Goal: Obtain resource: Download file/media

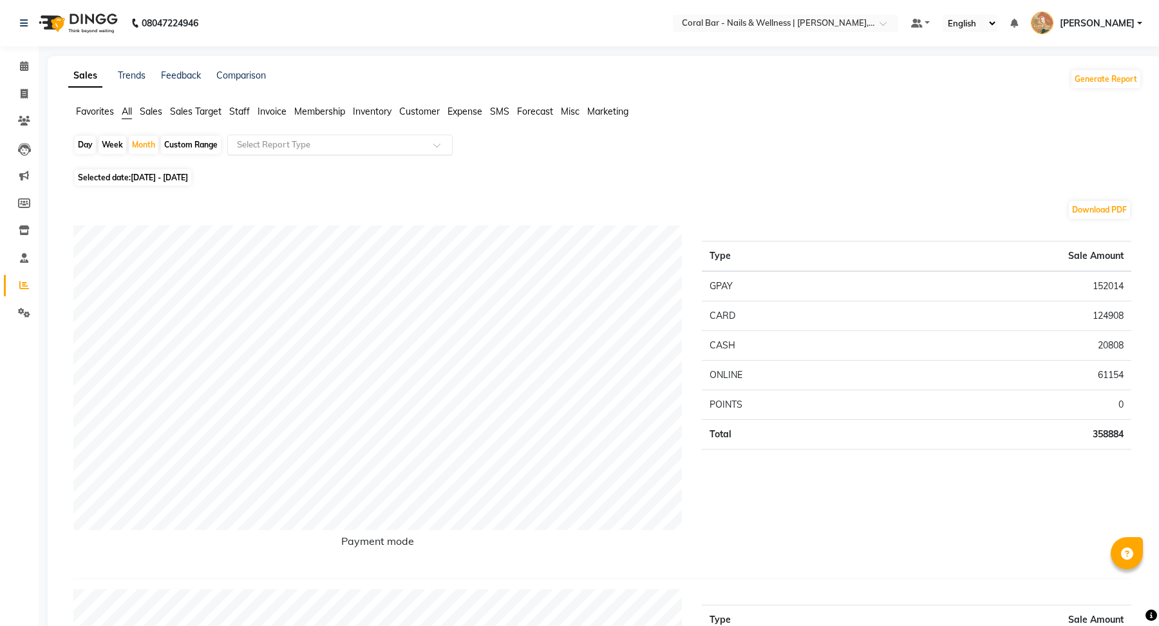
click at [346, 149] on input "text" at bounding box center [326, 144] width 185 height 13
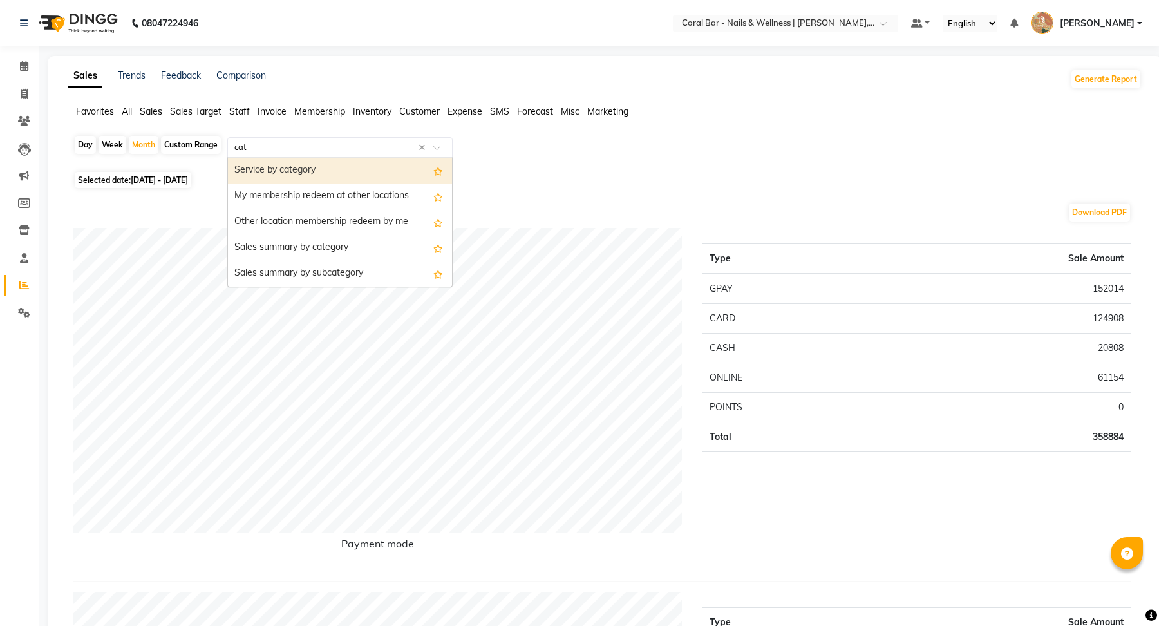
type input "cate"
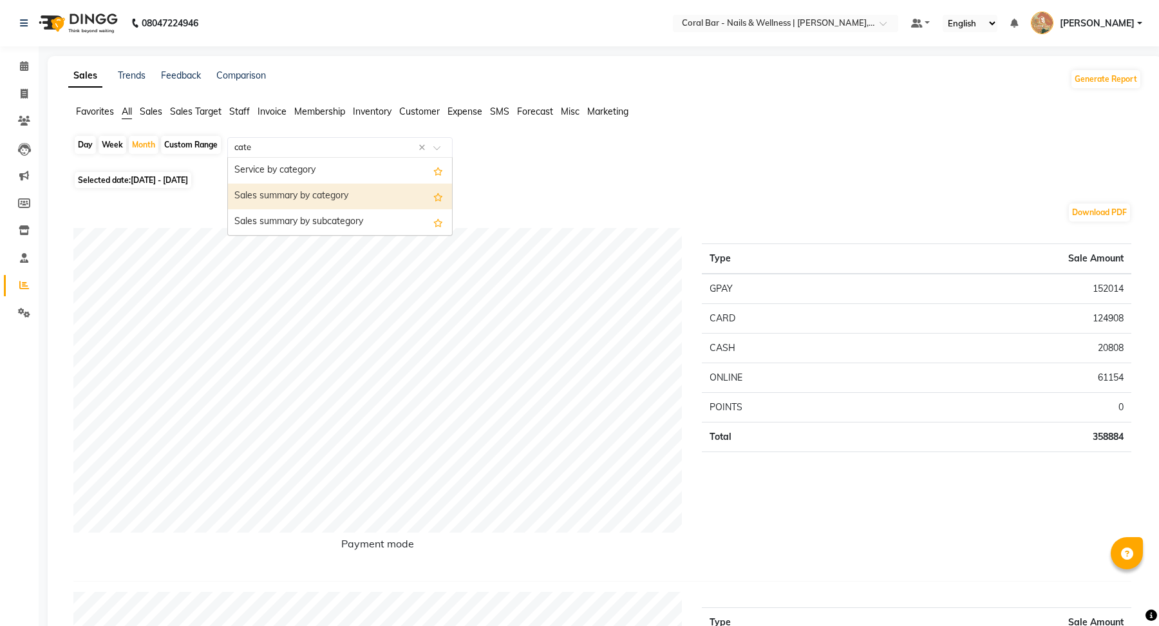
click at [350, 194] on div "Sales summary by category" at bounding box center [340, 197] width 224 height 26
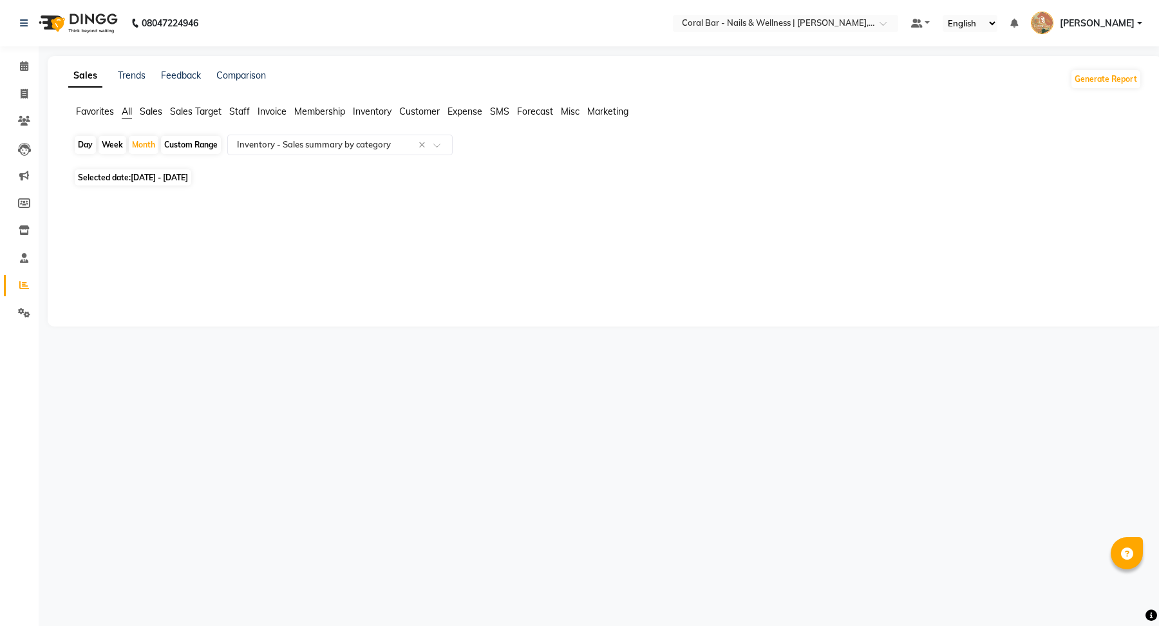
click at [171, 173] on span "[DATE] - [DATE]" at bounding box center [159, 178] width 57 height 10
select select "9"
select select "2025"
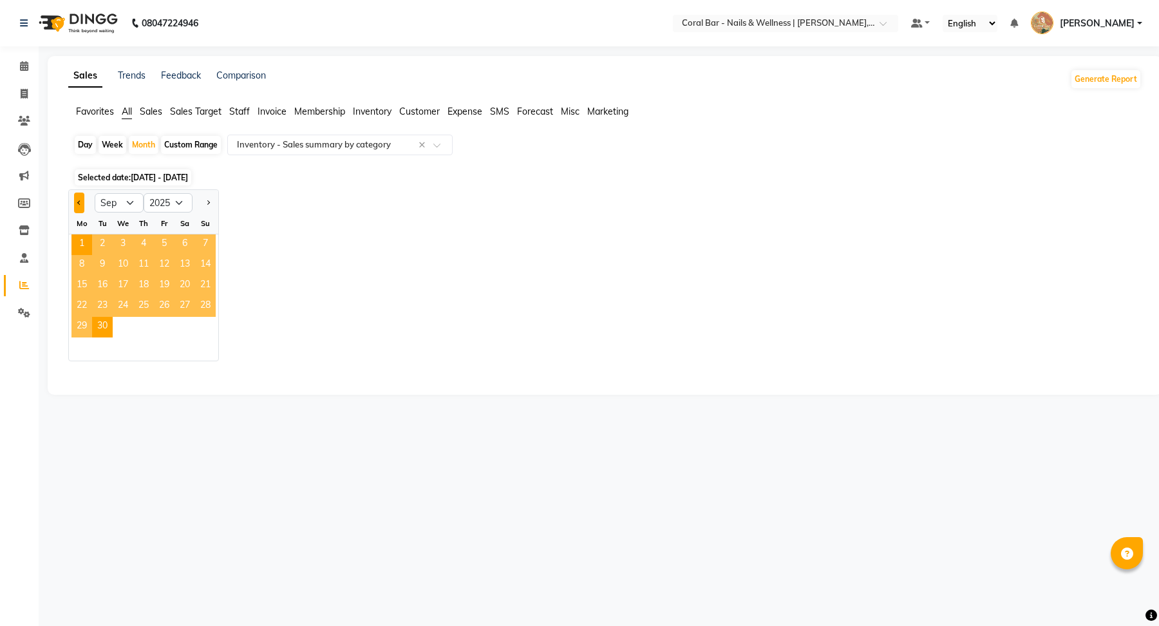
click at [81, 201] on button "Previous month" at bounding box center [79, 203] width 10 height 21
select select "8"
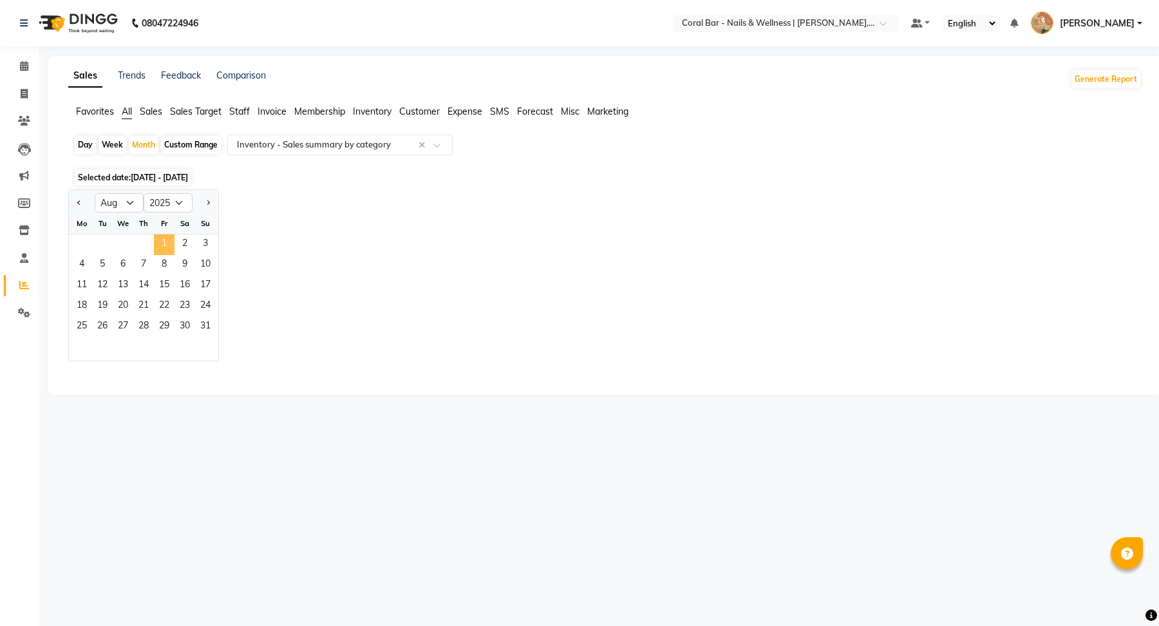
click at [167, 251] on span "1" at bounding box center [164, 244] width 21 height 21
click at [288, 147] on input "text" at bounding box center [326, 144] width 185 height 13
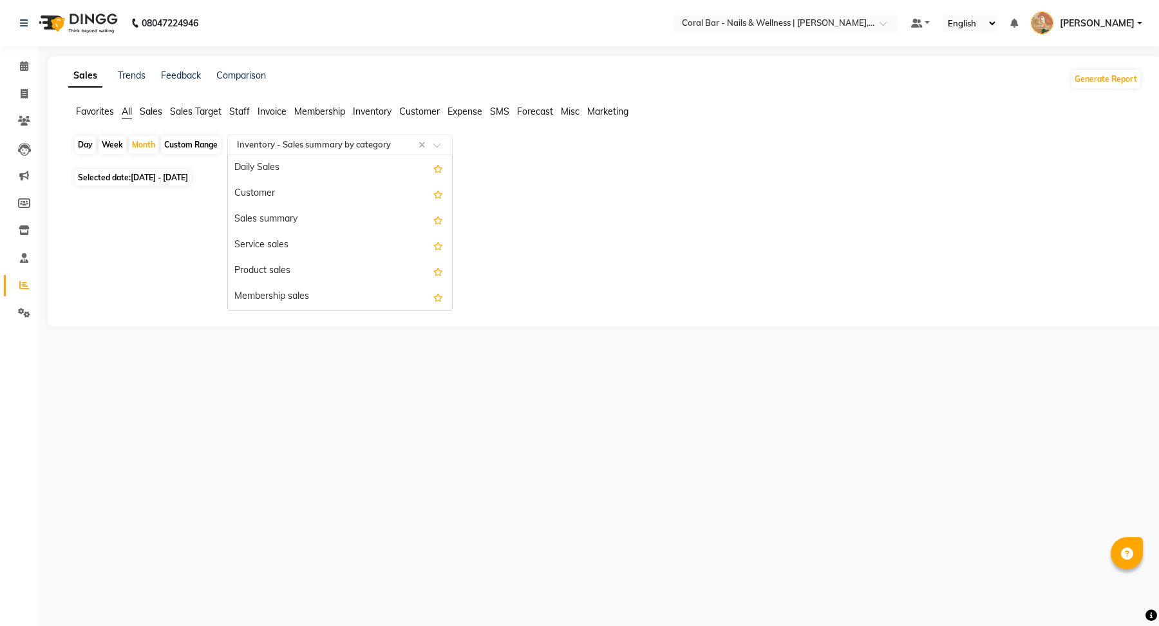
scroll to position [1622, 0]
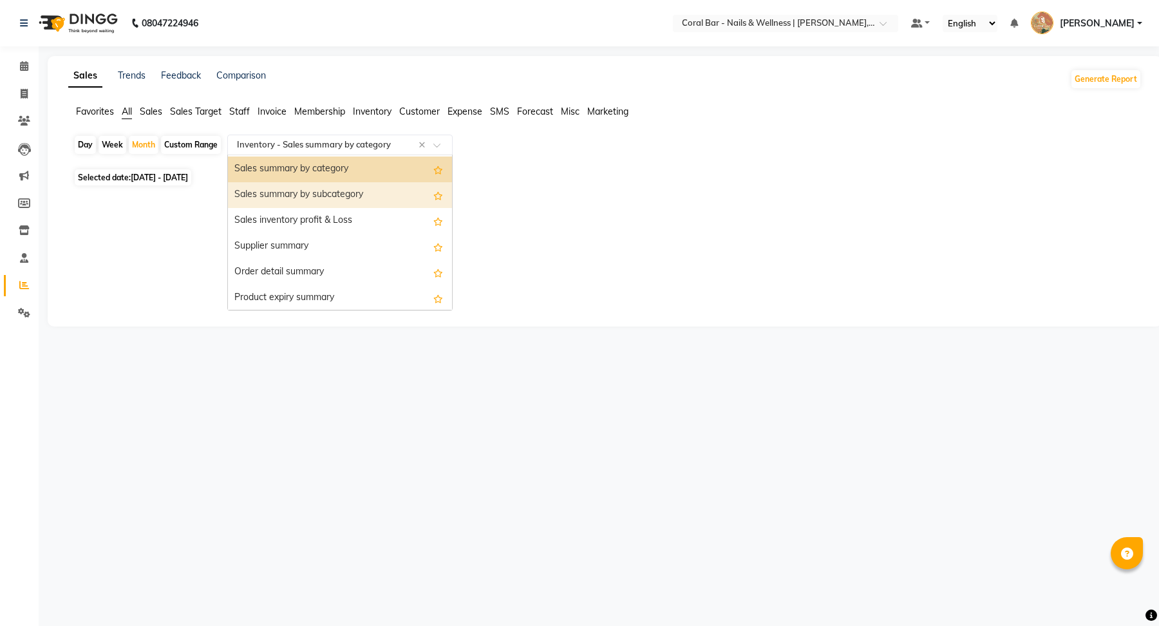
click at [151, 111] on span "Sales" at bounding box center [151, 112] width 23 height 12
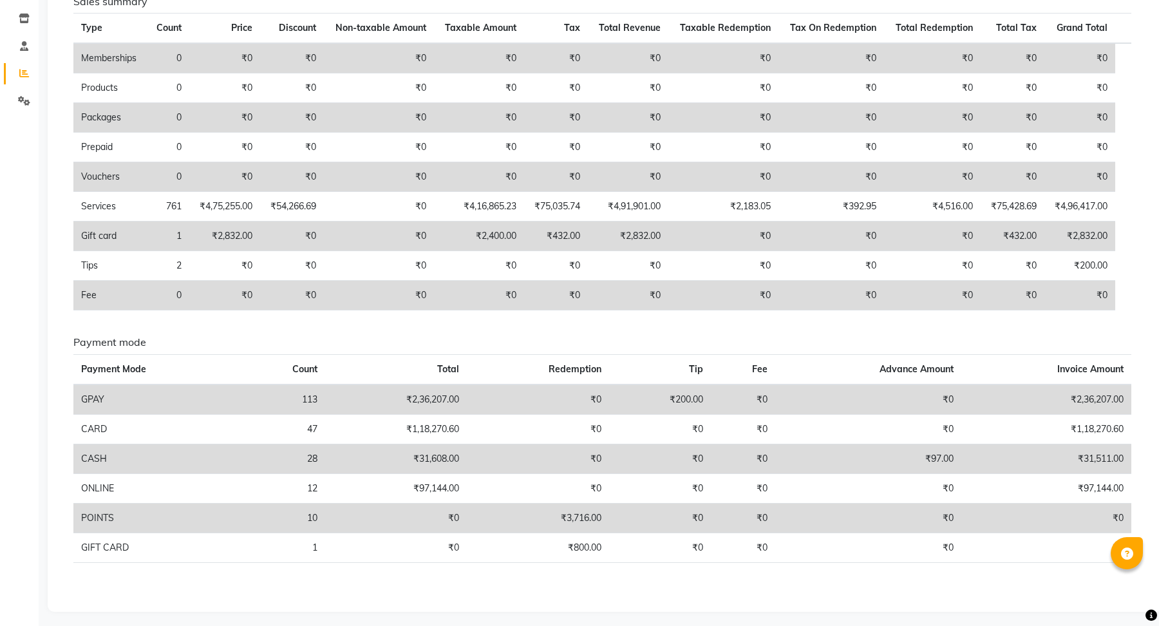
scroll to position [0, 0]
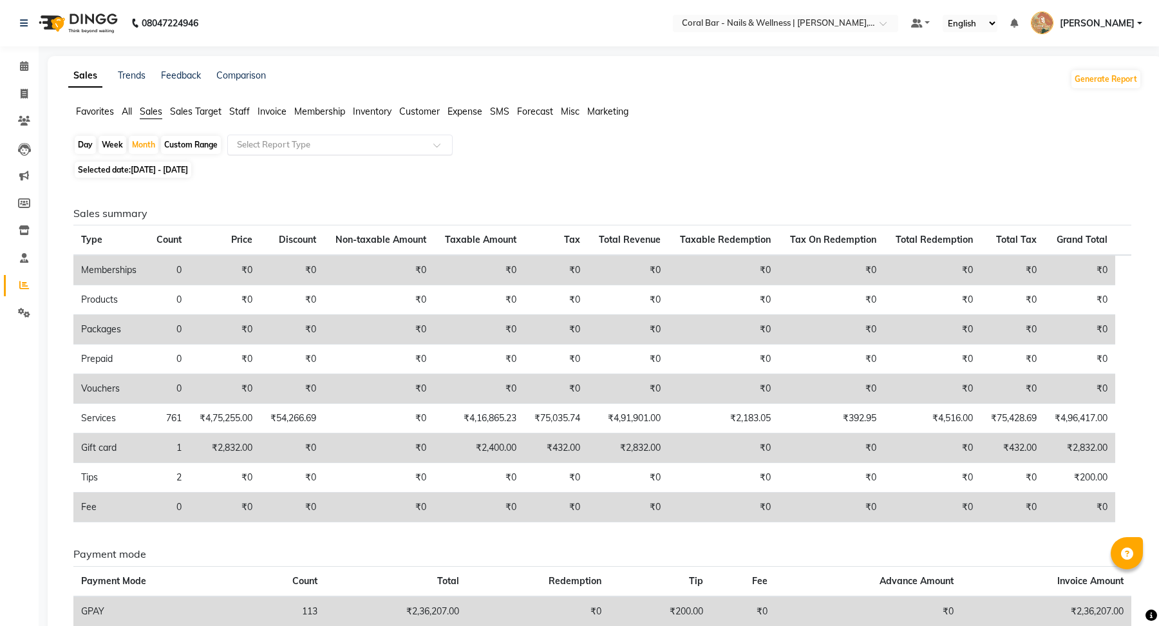
click at [288, 144] on input "text" at bounding box center [326, 144] width 185 height 13
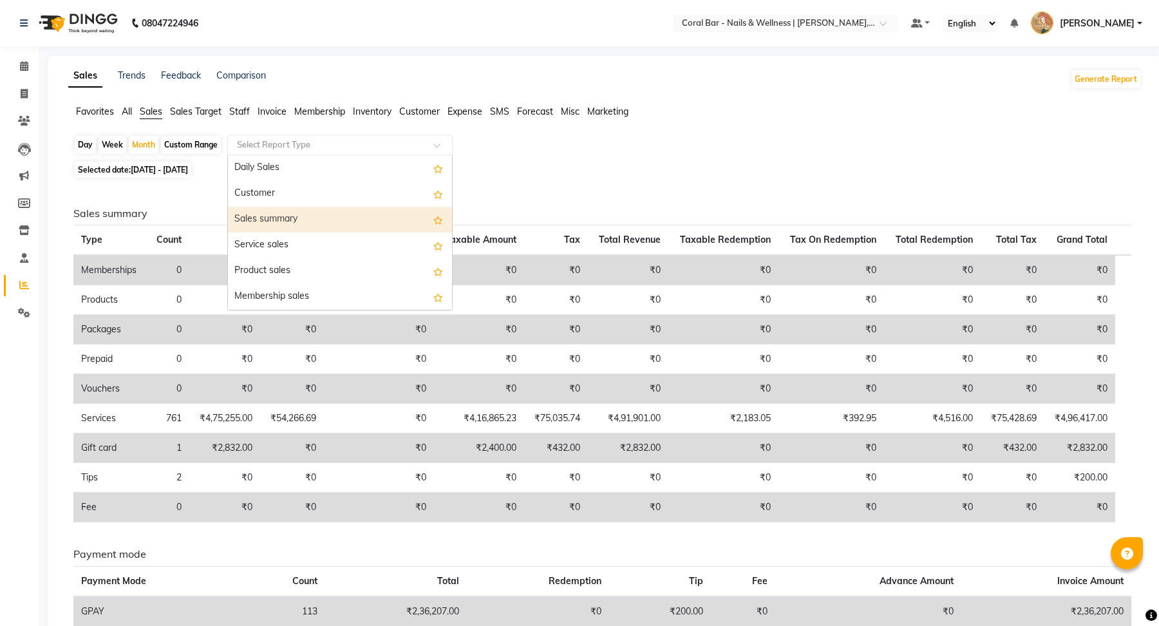
click at [270, 225] on div "Sales summary" at bounding box center [340, 220] width 224 height 26
select select "full_report"
select select "csv"
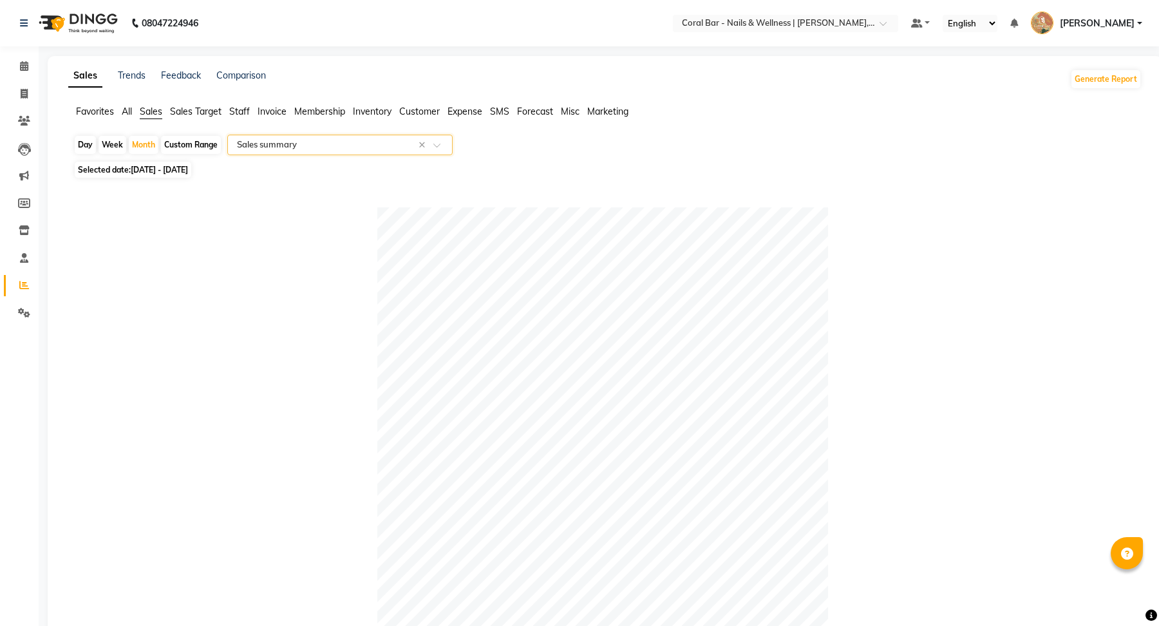
click at [332, 146] on input "text" at bounding box center [326, 144] width 185 height 13
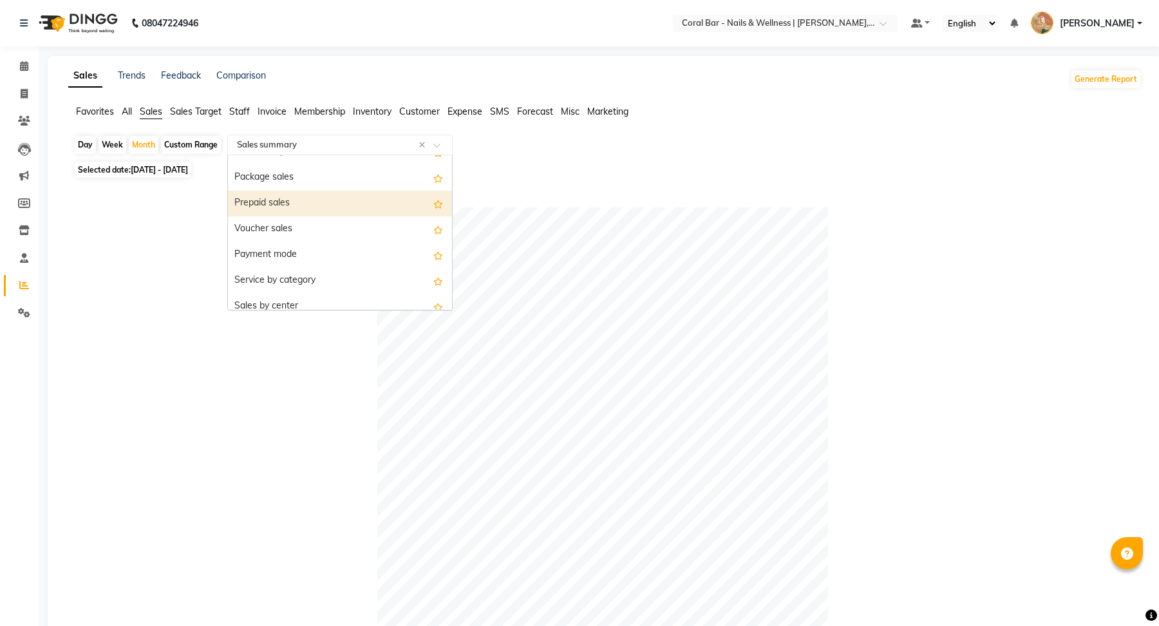
scroll to position [146, 0]
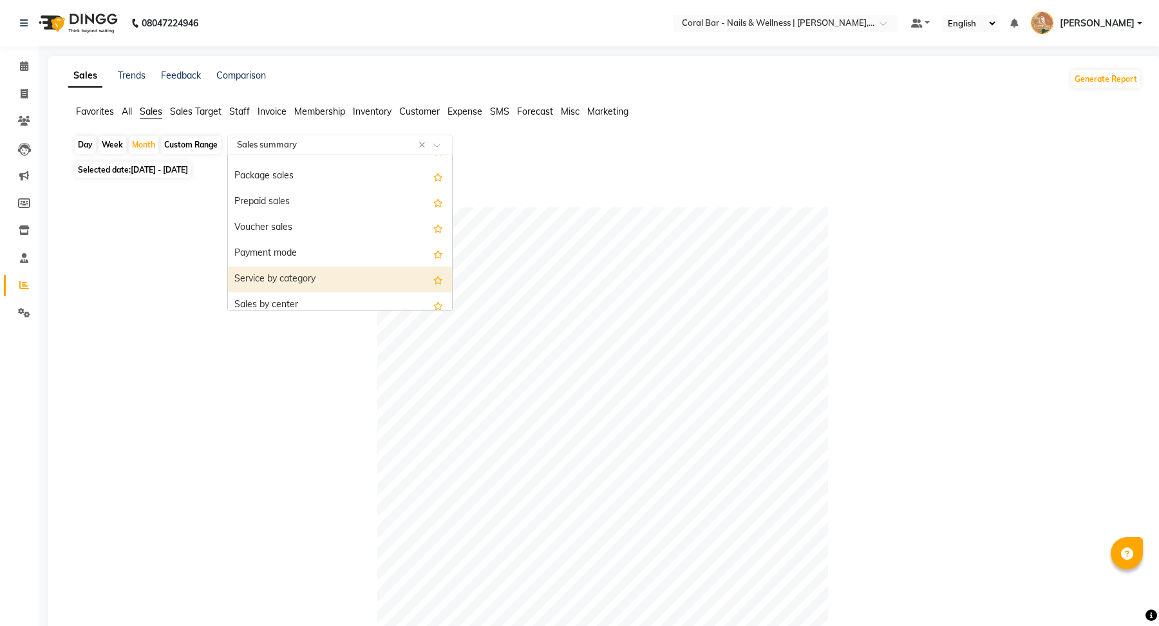
click at [311, 278] on div "Service by category" at bounding box center [340, 280] width 224 height 26
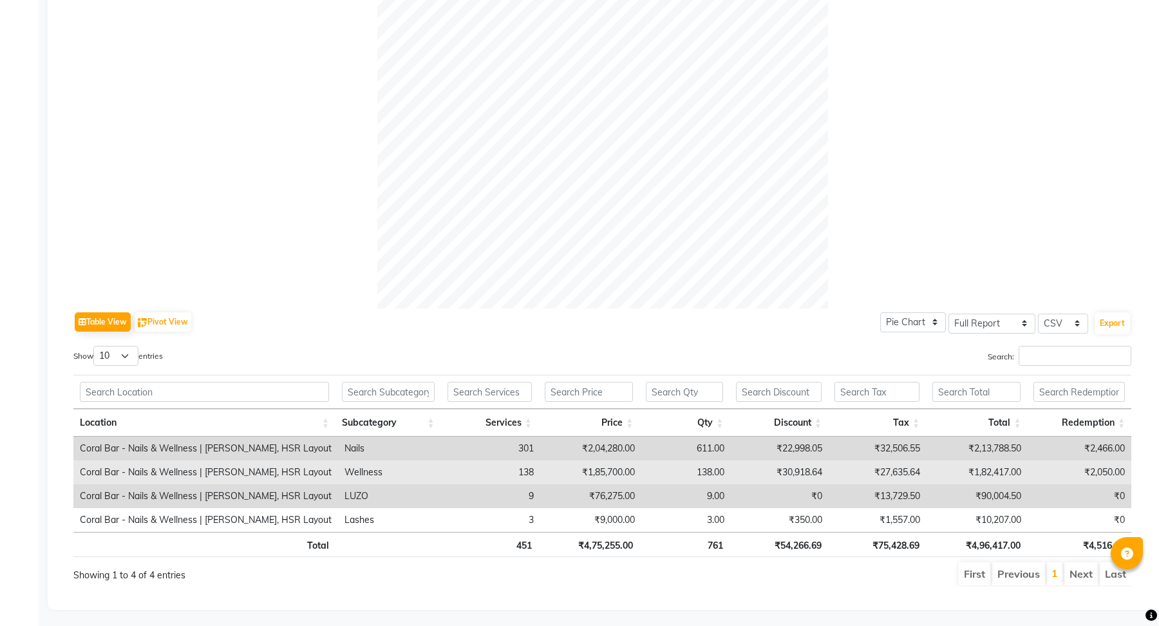
scroll to position [0, 10]
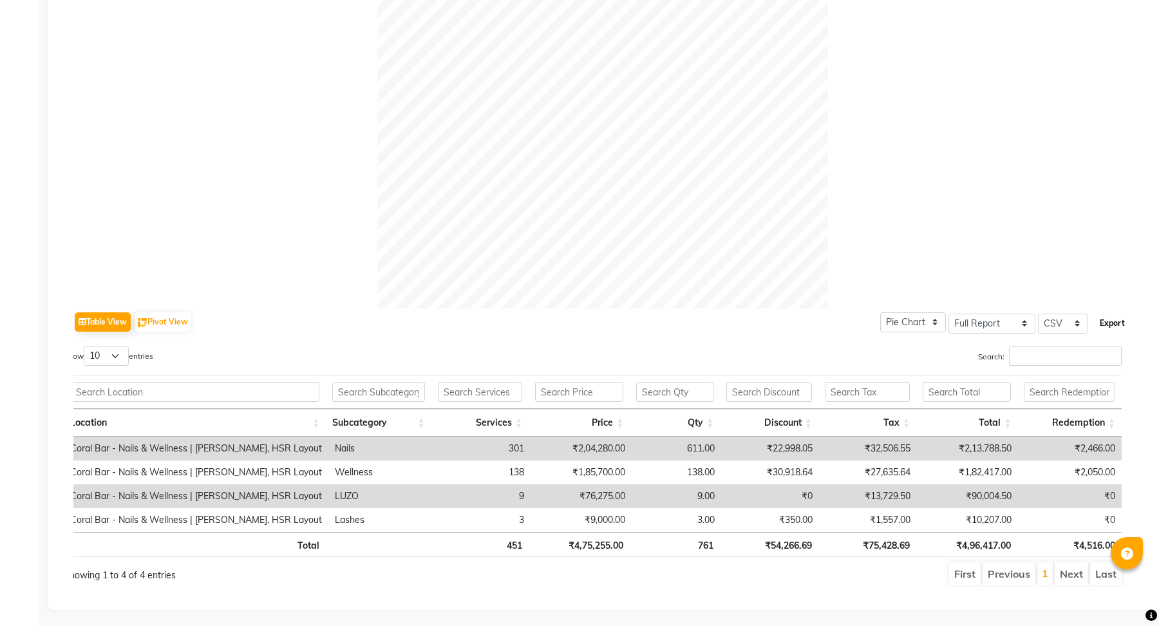
click at [1110, 325] on button "Export" at bounding box center [1112, 323] width 35 height 22
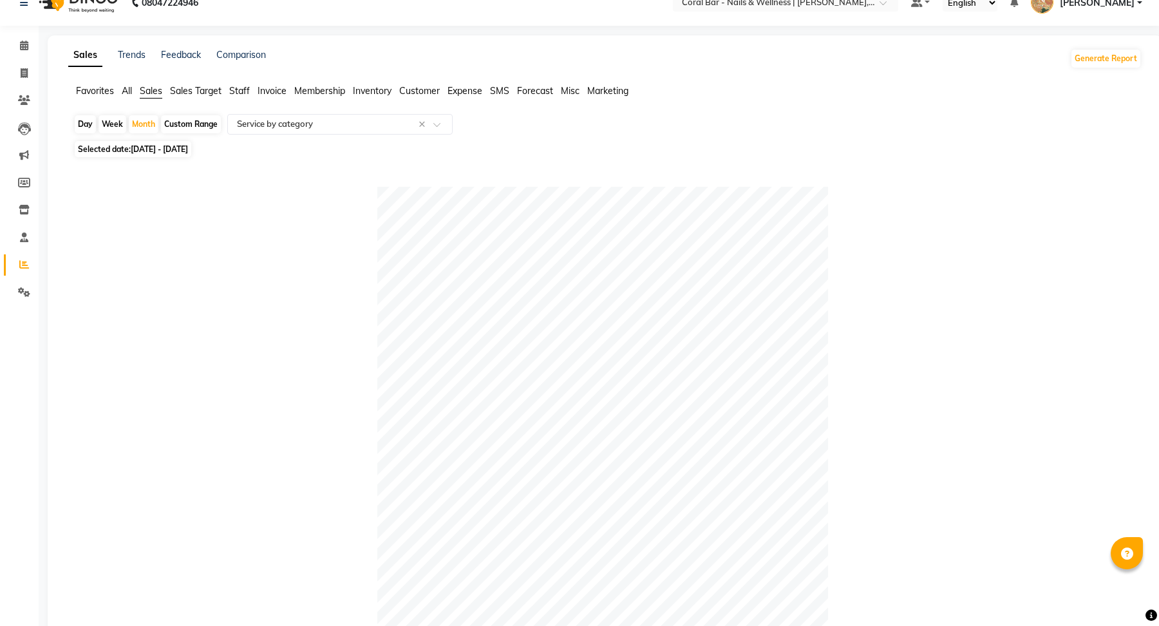
scroll to position [8, 0]
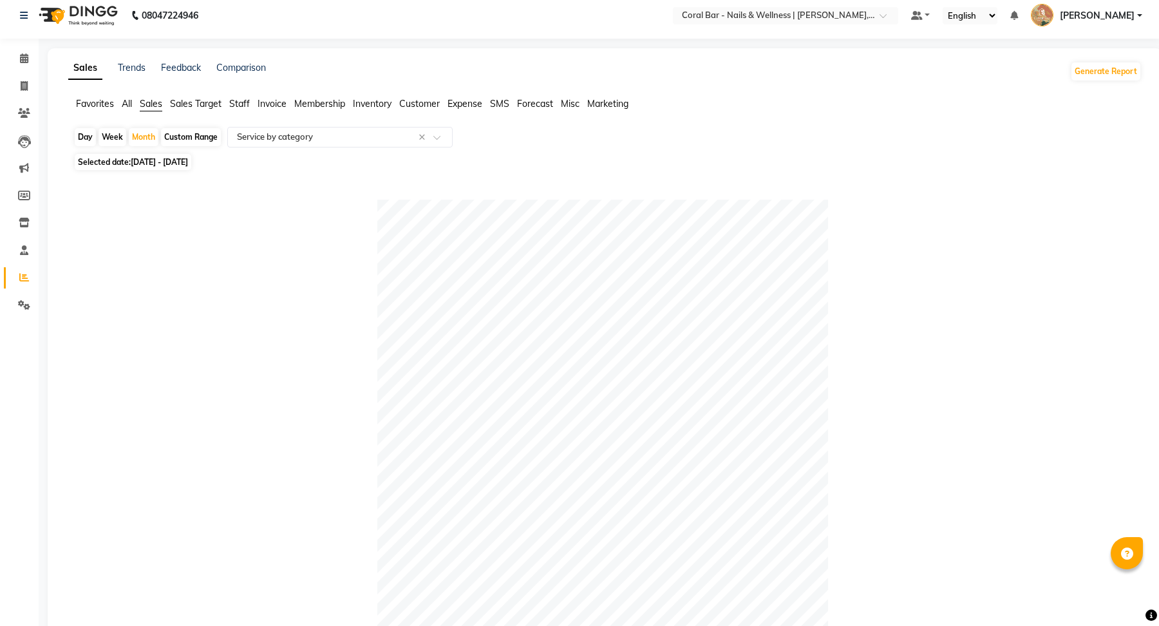
click at [374, 106] on span "Inventory" at bounding box center [372, 104] width 39 height 12
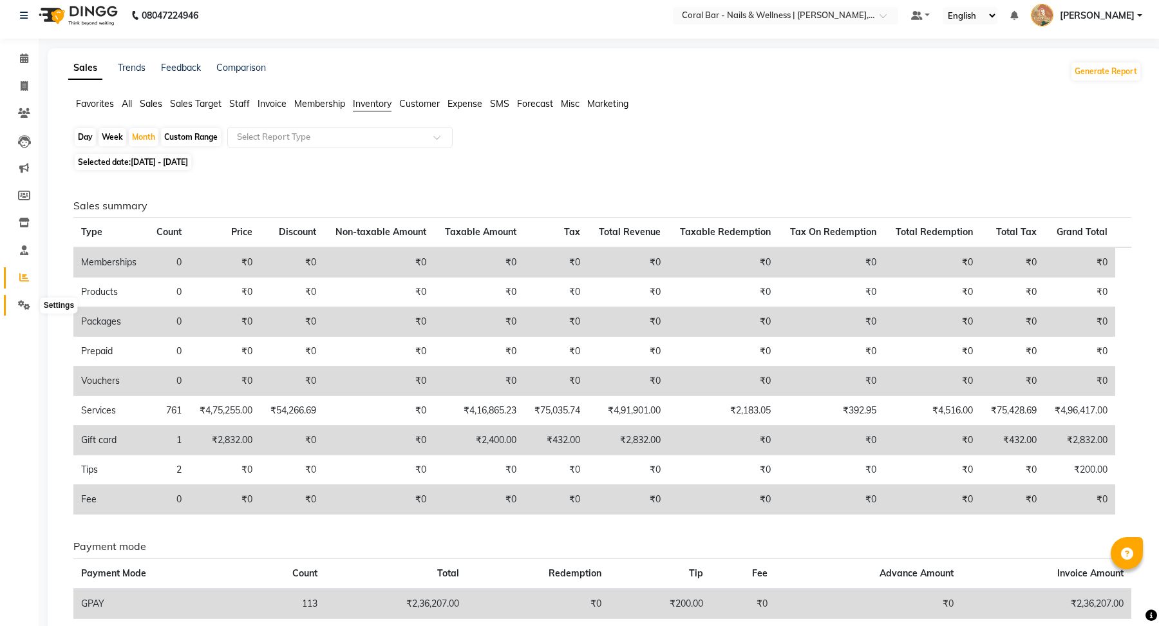
click at [26, 312] on span at bounding box center [24, 305] width 23 height 15
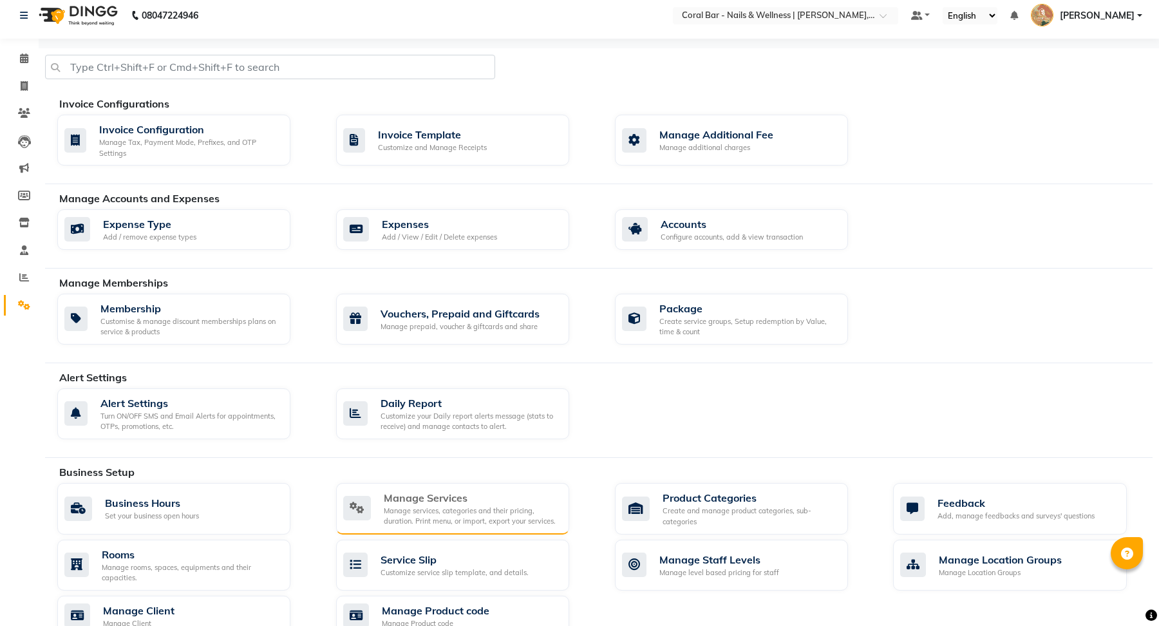
click at [399, 490] on div "Manage Services" at bounding box center [471, 497] width 175 height 15
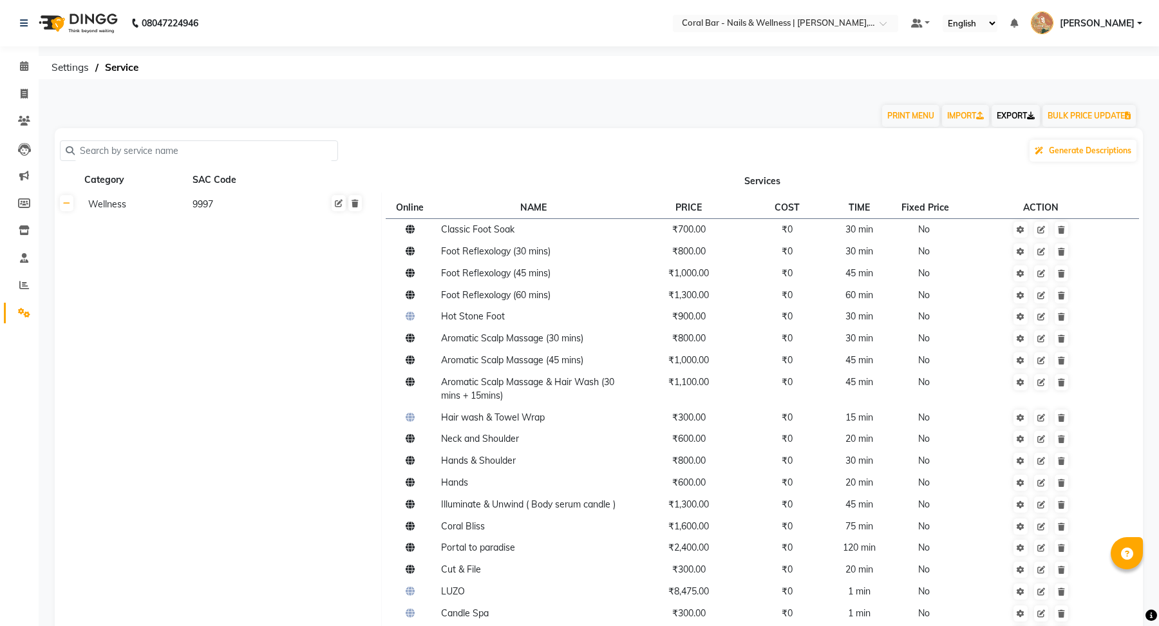
click at [1034, 115] on link "EXPORT" at bounding box center [1016, 116] width 48 height 22
